Goal: Transaction & Acquisition: Purchase product/service

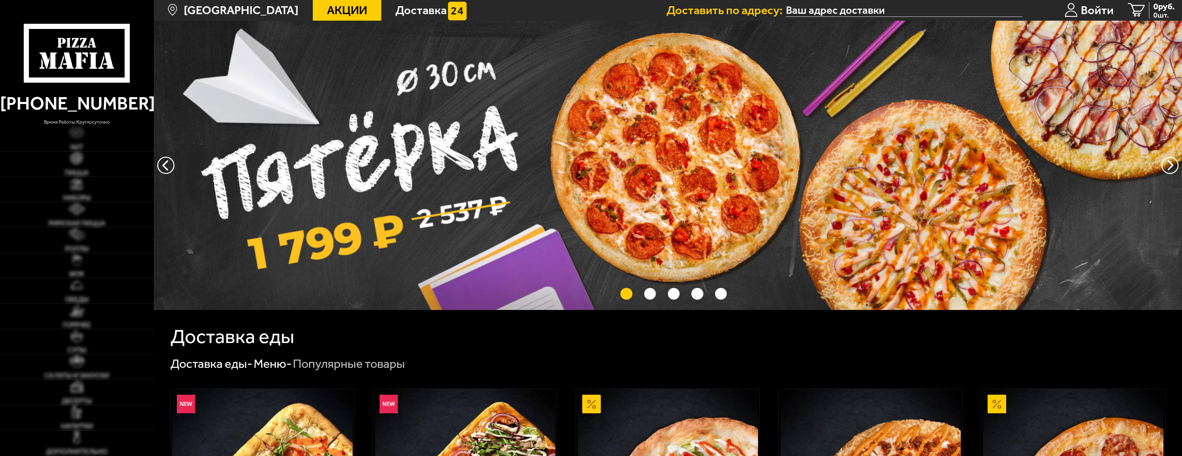
type input "[STREET_ADDRESS]"
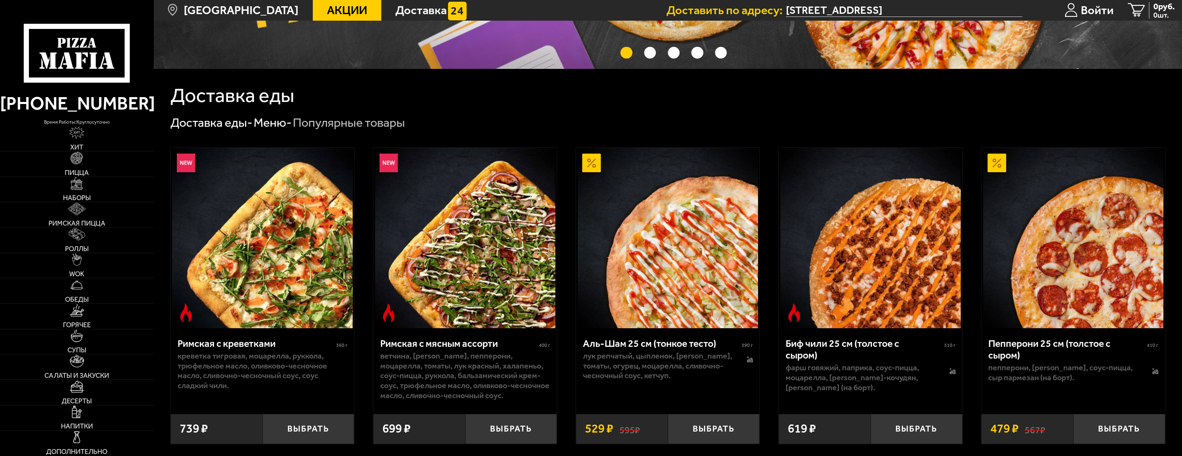
scroll to position [413, 0]
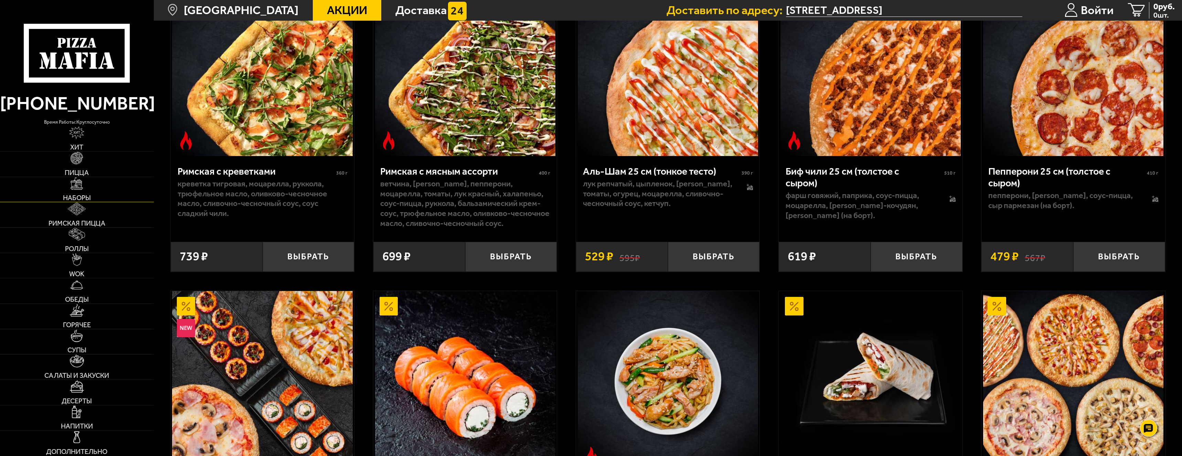
click at [88, 195] on span "Наборы" at bounding box center [77, 197] width 28 height 7
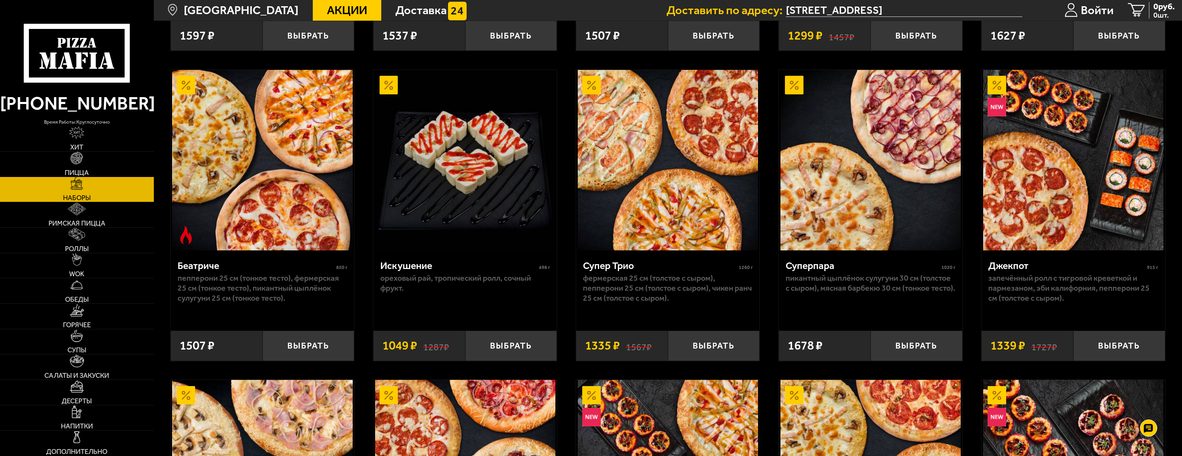
scroll to position [654, 0]
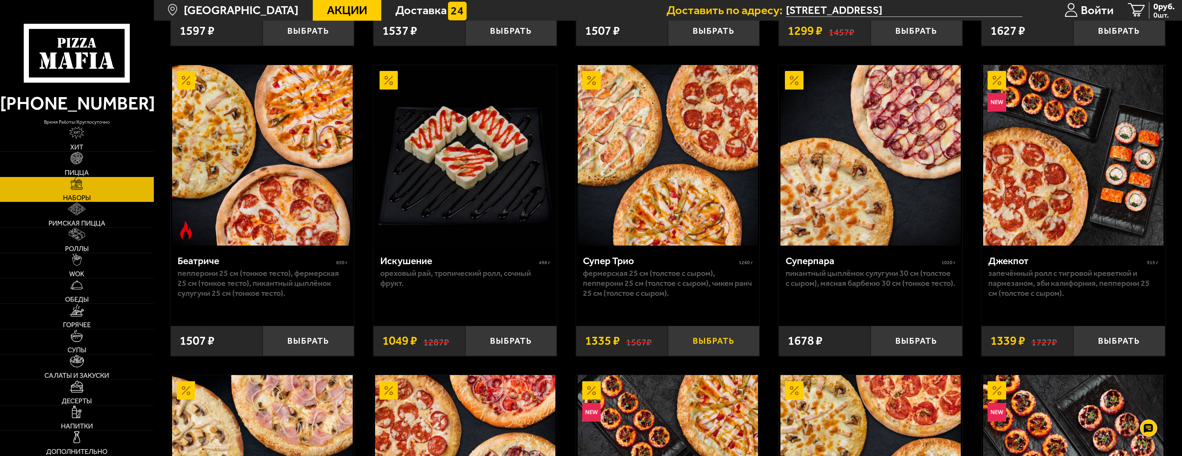
click at [706, 340] on button "Выбрать" at bounding box center [714, 341] width 92 height 30
click at [1148, 11] on span "1 шт." at bounding box center [1158, 14] width 36 height 7
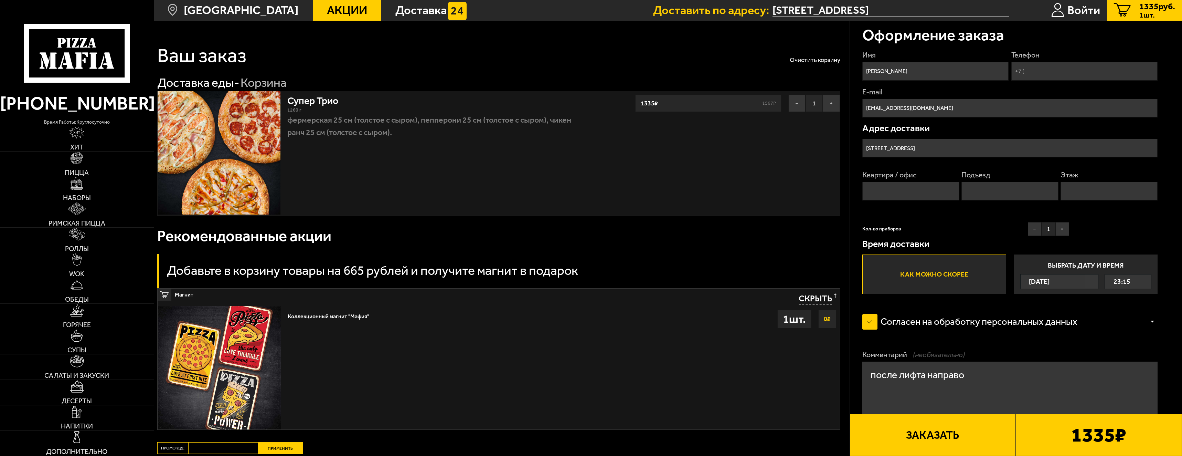
click at [1035, 73] on input "Телефон" at bounding box center [1085, 71] width 147 height 19
type input "[PHONE_NUMBER]"
click at [921, 191] on input "Квартира / офис" at bounding box center [911, 191] width 97 height 19
type input "304"
click at [969, 190] on input "Подъезд" at bounding box center [1010, 191] width 97 height 19
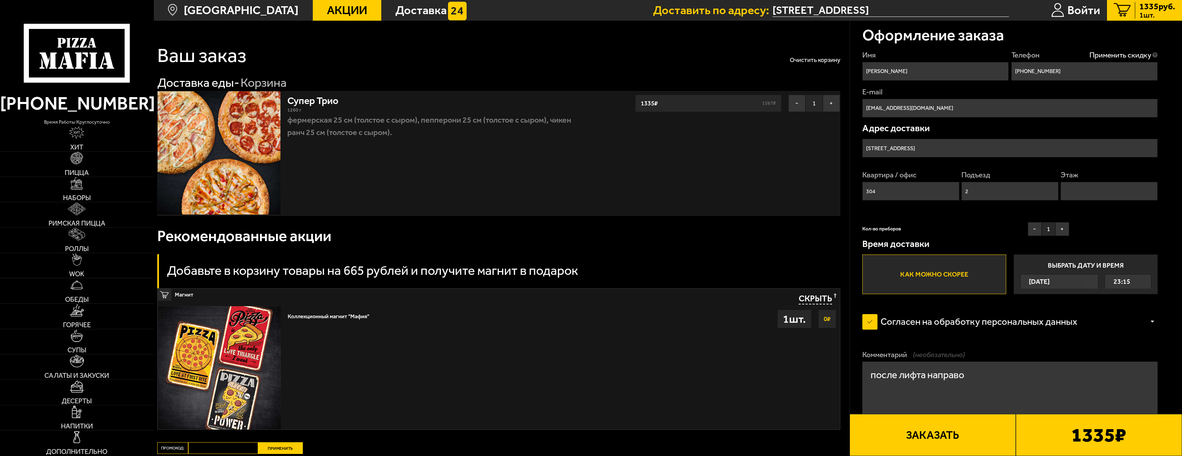
type input "2"
click at [1102, 197] on input "Этаж" at bounding box center [1109, 191] width 97 height 19
type input "16"
click at [980, 229] on div "Кол-во приборов − 1 +" at bounding box center [966, 230] width 207 height 17
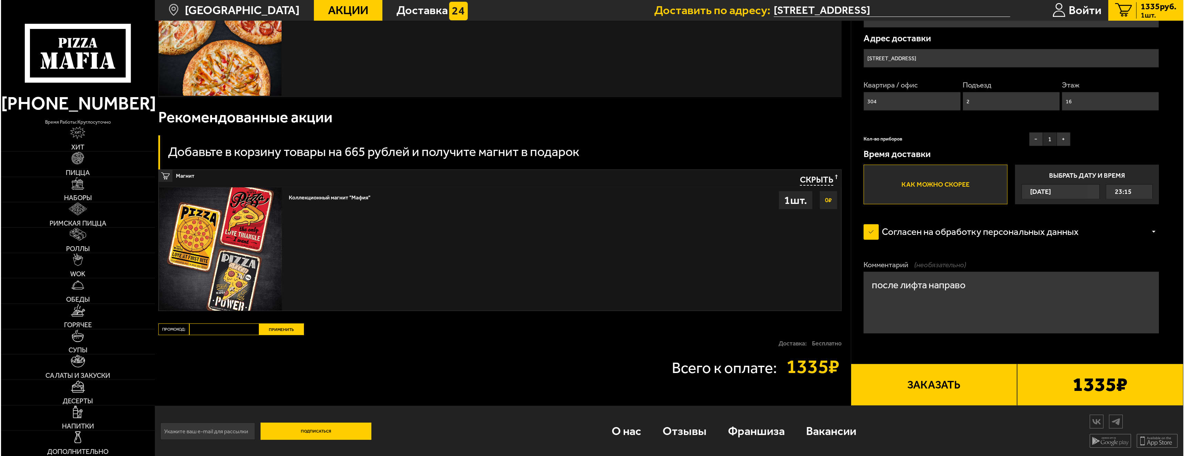
scroll to position [120, 0]
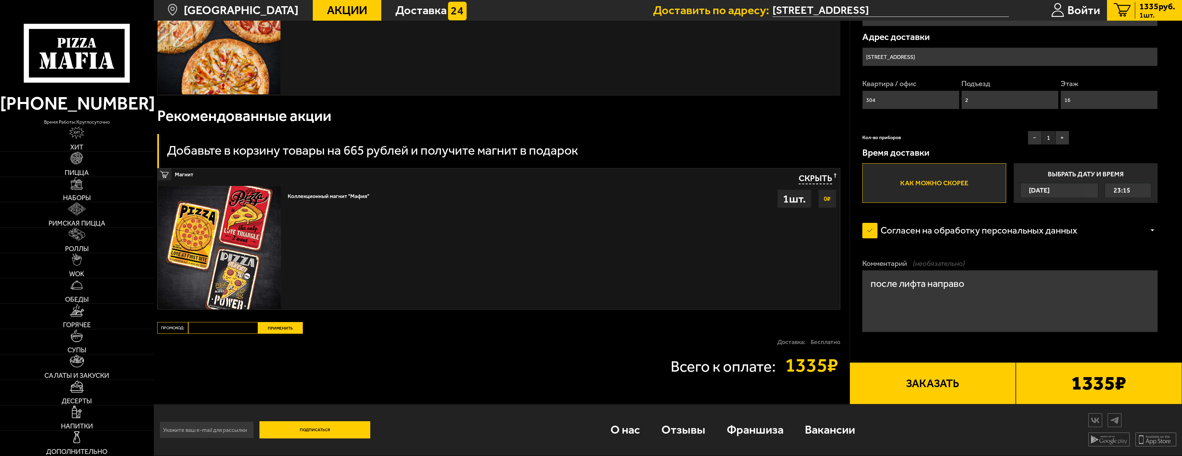
click at [939, 377] on button "Заказать" at bounding box center [933, 383] width 166 height 42
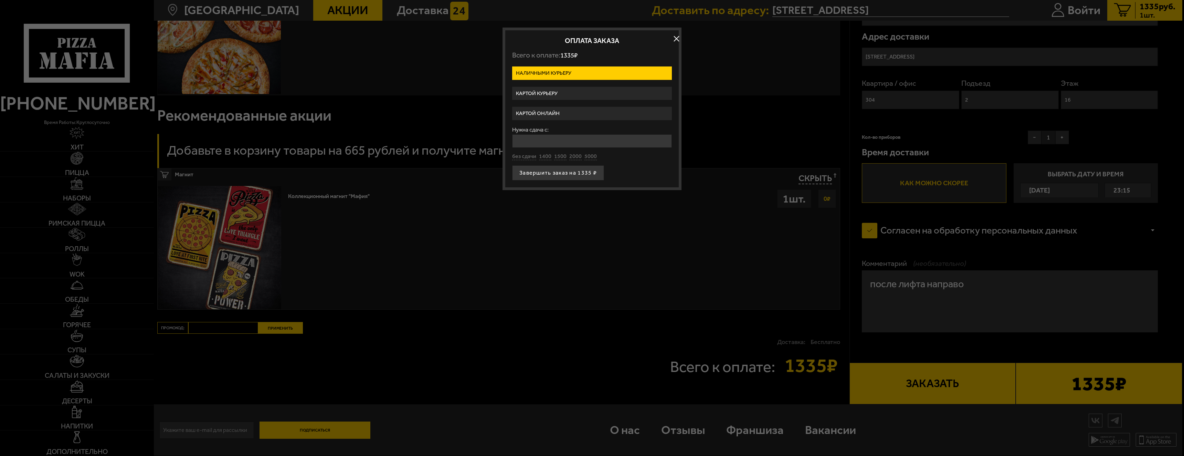
click at [570, 114] on label "Картой онлайн" at bounding box center [592, 113] width 160 height 13
click at [0, 0] on input "Картой онлайн" at bounding box center [0, 0] width 0 height 0
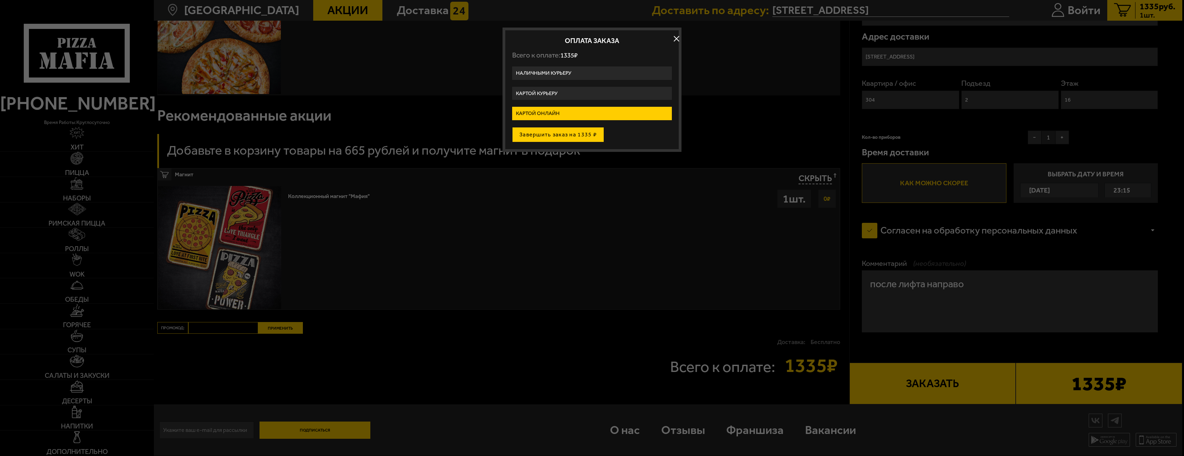
click at [569, 130] on button "Завершить заказ на 1335 ₽" at bounding box center [558, 134] width 92 height 15
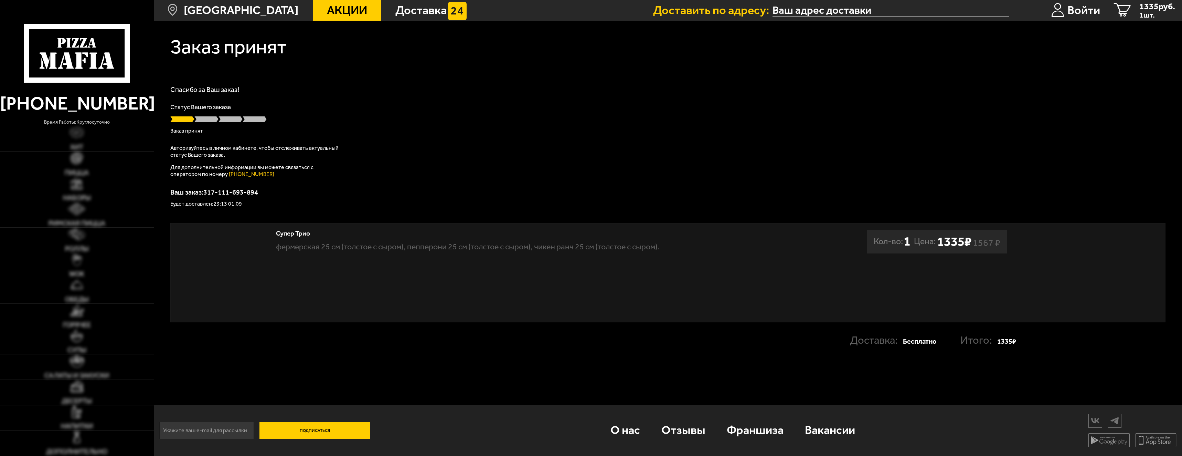
type input "[STREET_ADDRESS]"
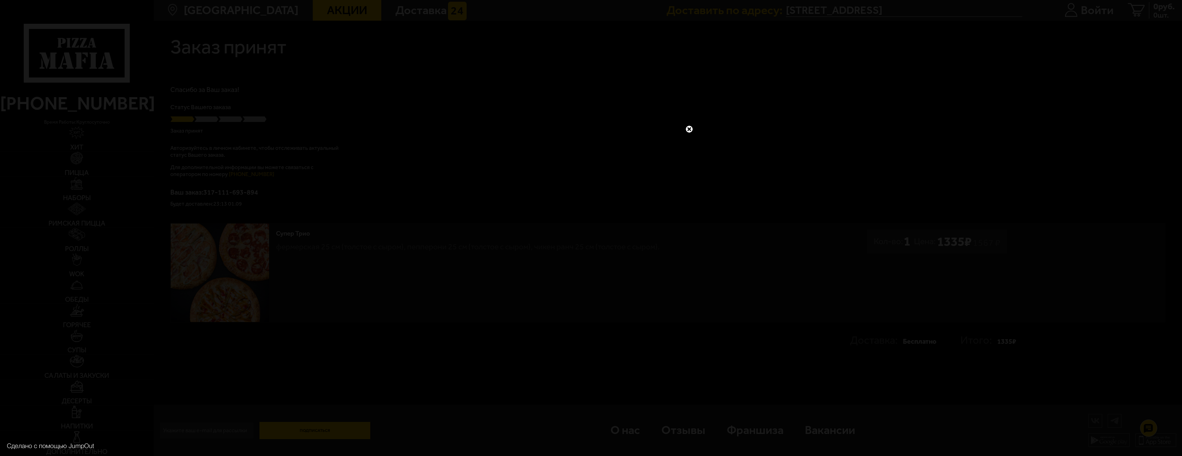
click at [689, 131] on link at bounding box center [689, 129] width 9 height 9
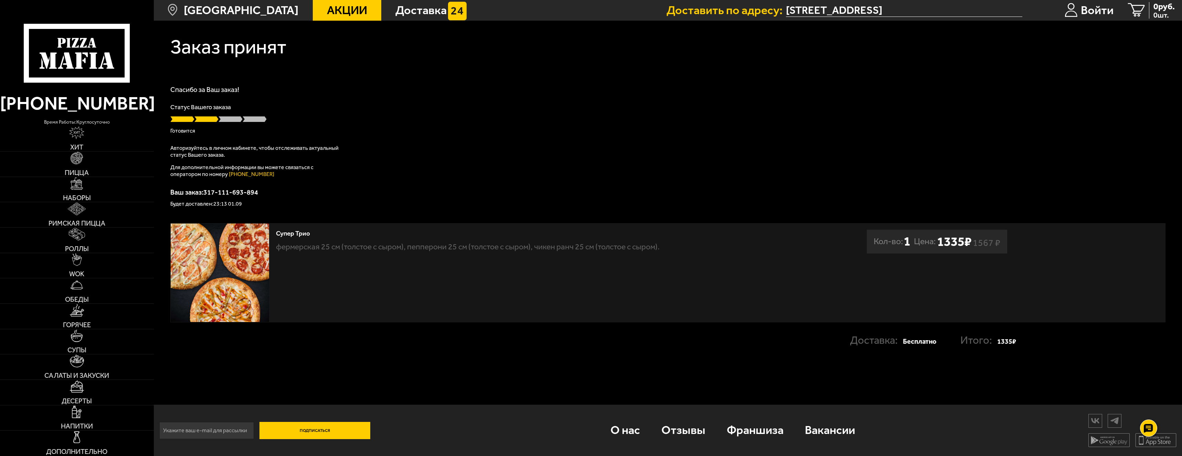
click at [1021, 429] on div "Подписаться О нас Отзывы Франшиза Вакансии Мы в соцсетях Скачивайте мобильные п…" at bounding box center [668, 429] width 1028 height 51
